Goal: Information Seeking & Learning: Learn about a topic

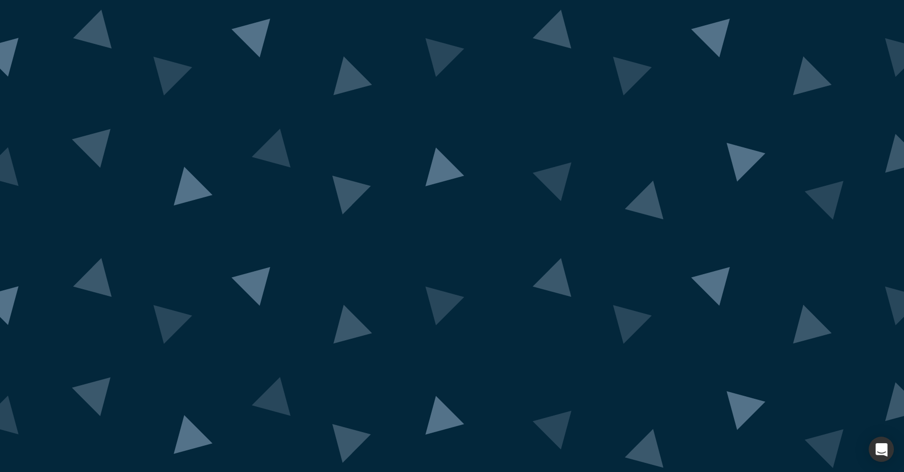
drag, startPoint x: 647, startPoint y: 281, endPoint x: 627, endPoint y: 277, distance: 20.1
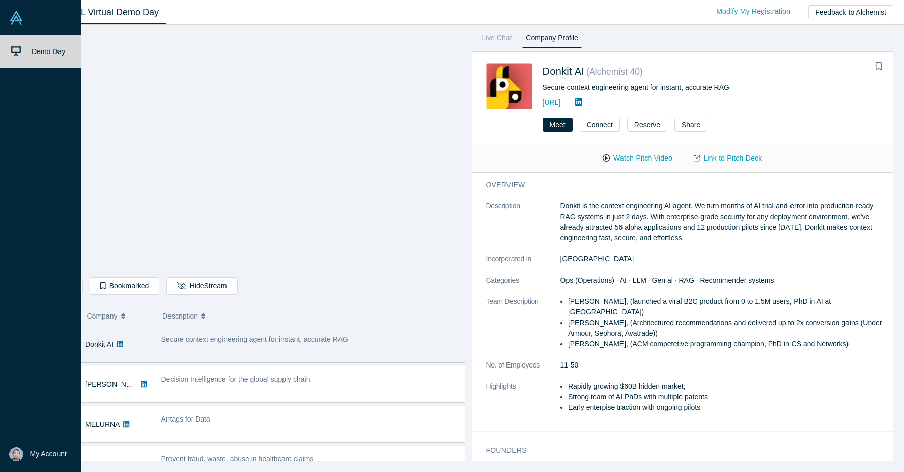
click at [21, 19] on img at bounding box center [16, 18] width 14 height 14
click at [15, 19] on img at bounding box center [16, 18] width 14 height 14
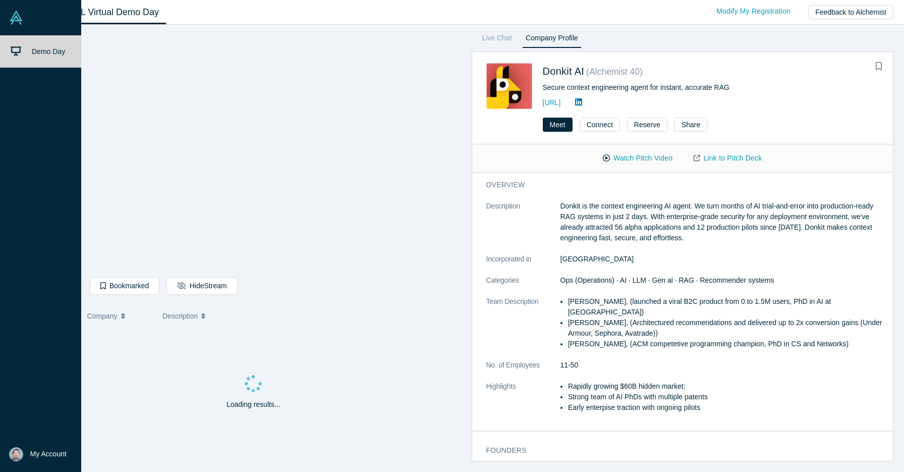
click at [20, 48] on icon at bounding box center [16, 51] width 11 height 10
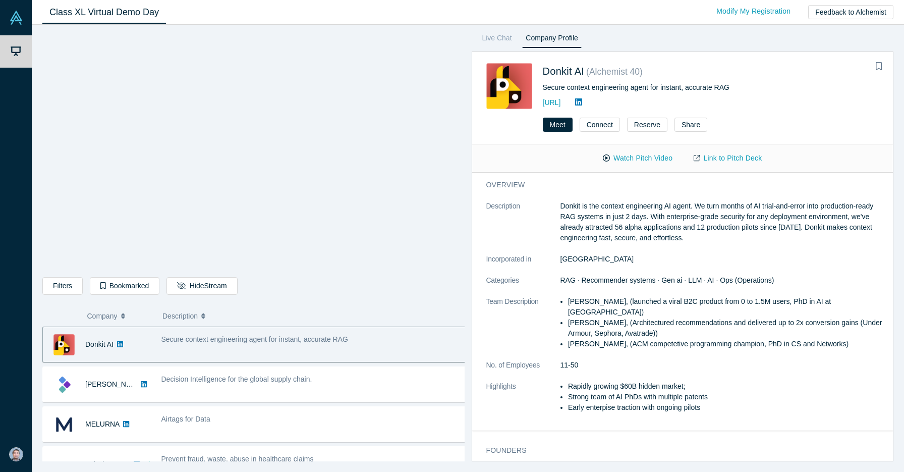
click at [774, 403] on li "Early enterpise traction with ongoing pilots" at bounding box center [727, 407] width 318 height 11
